Goal: Communication & Community: Answer question/provide support

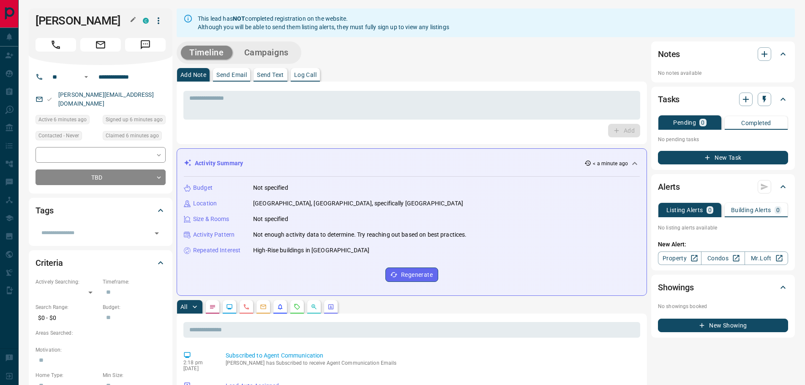
click at [45, 19] on h1 "[PERSON_NAME]" at bounding box center [83, 21] width 95 height 14
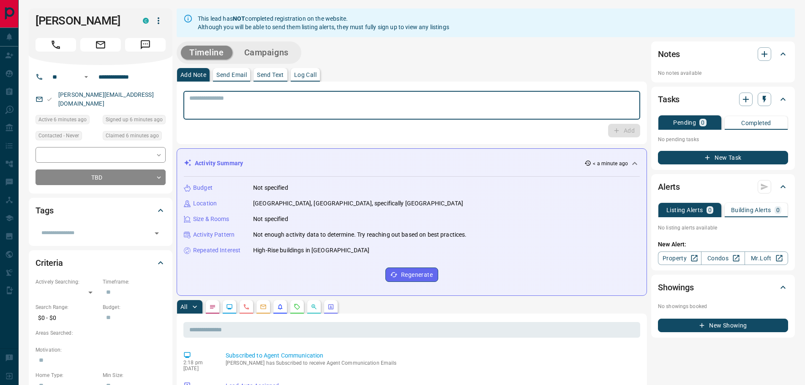
click at [254, 110] on textarea at bounding box center [411, 106] width 445 height 22
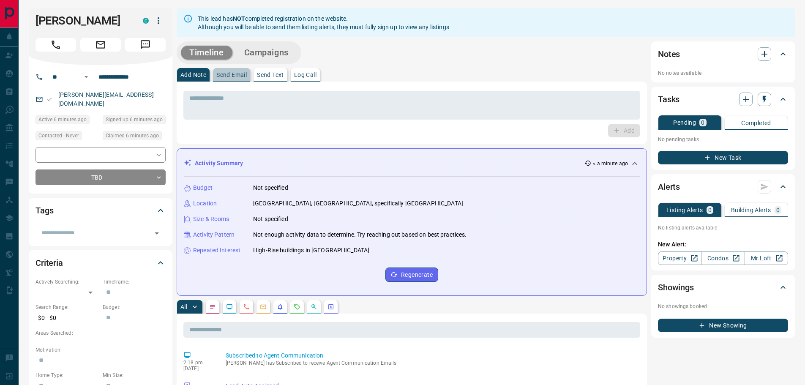
click at [237, 77] on p "Send Email" at bounding box center [231, 75] width 30 height 6
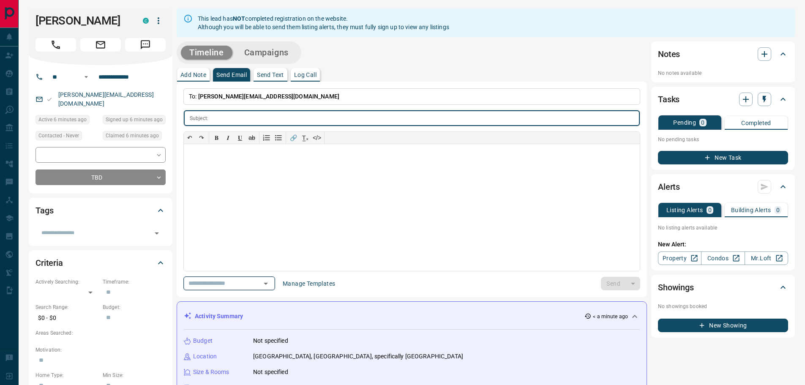
click at [271, 283] on icon "Open" at bounding box center [266, 284] width 10 height 10
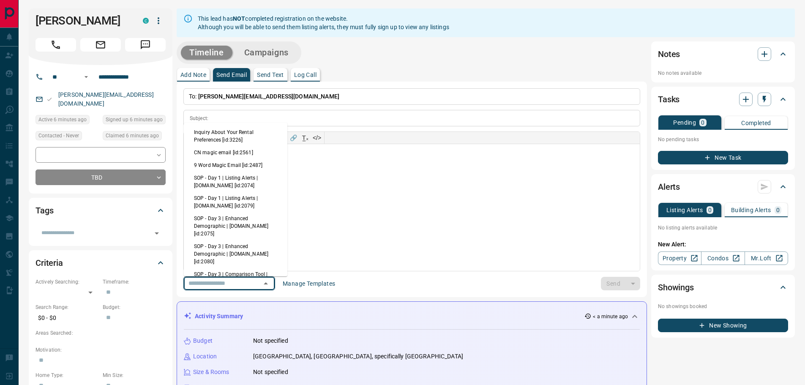
click at [236, 133] on li "Inquiry About Your Rental Preferences [id:3226]" at bounding box center [236, 136] width 104 height 20
type input "**********"
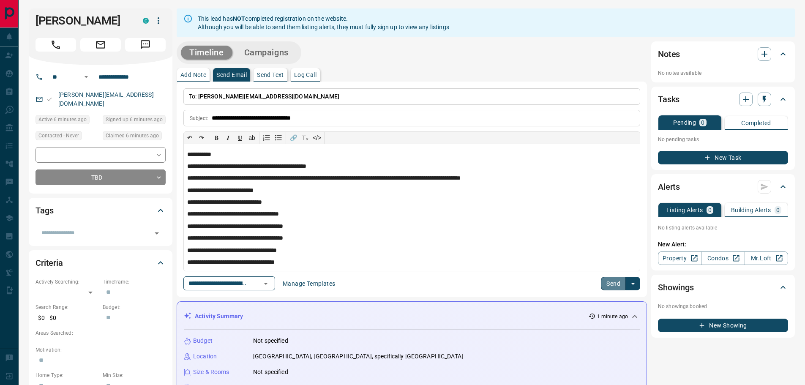
click at [606, 286] on button "Send" at bounding box center [613, 284] width 25 height 14
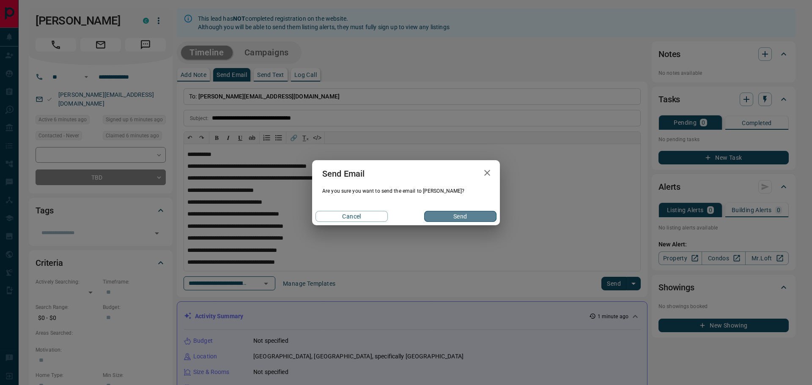
click at [450, 219] on button "Send" at bounding box center [460, 216] width 72 height 11
